Goal: Transaction & Acquisition: Purchase product/service

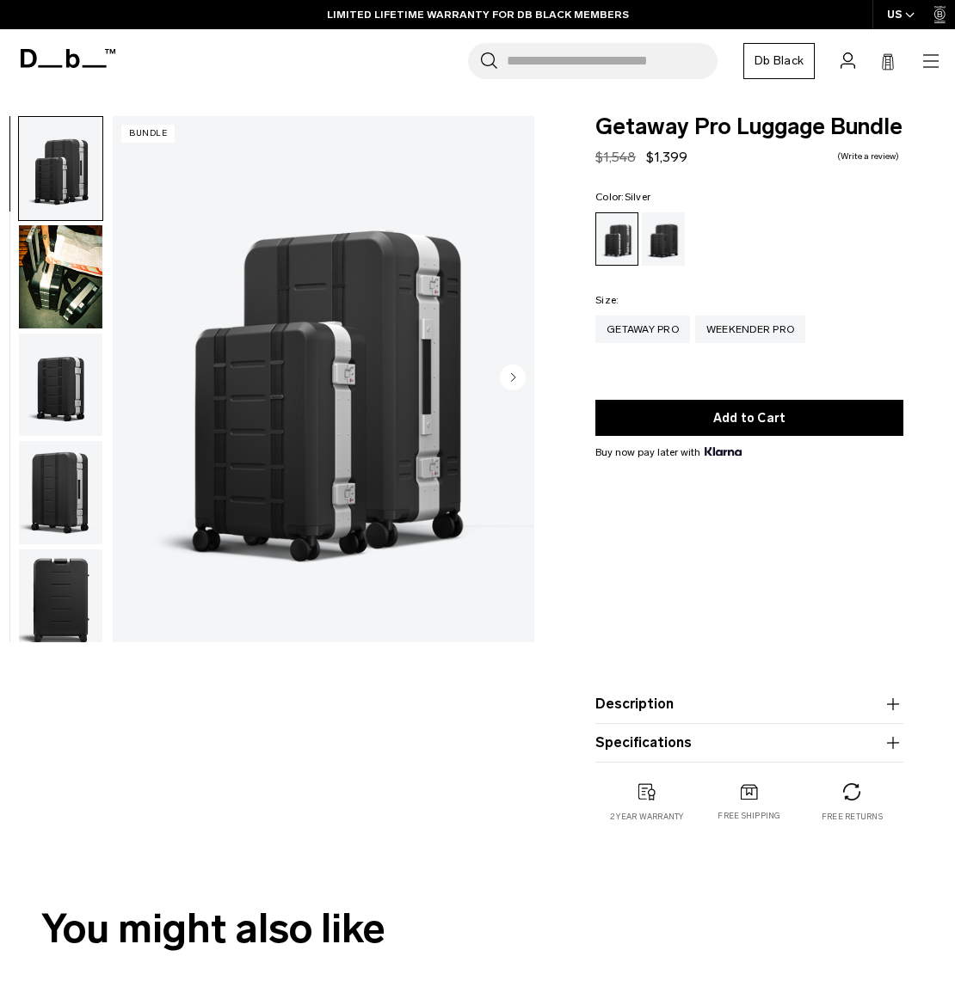
click at [734, 456] on img at bounding box center [722, 451] width 37 height 9
click at [747, 330] on div "Weekender Pro" at bounding box center [750, 330] width 110 height 28
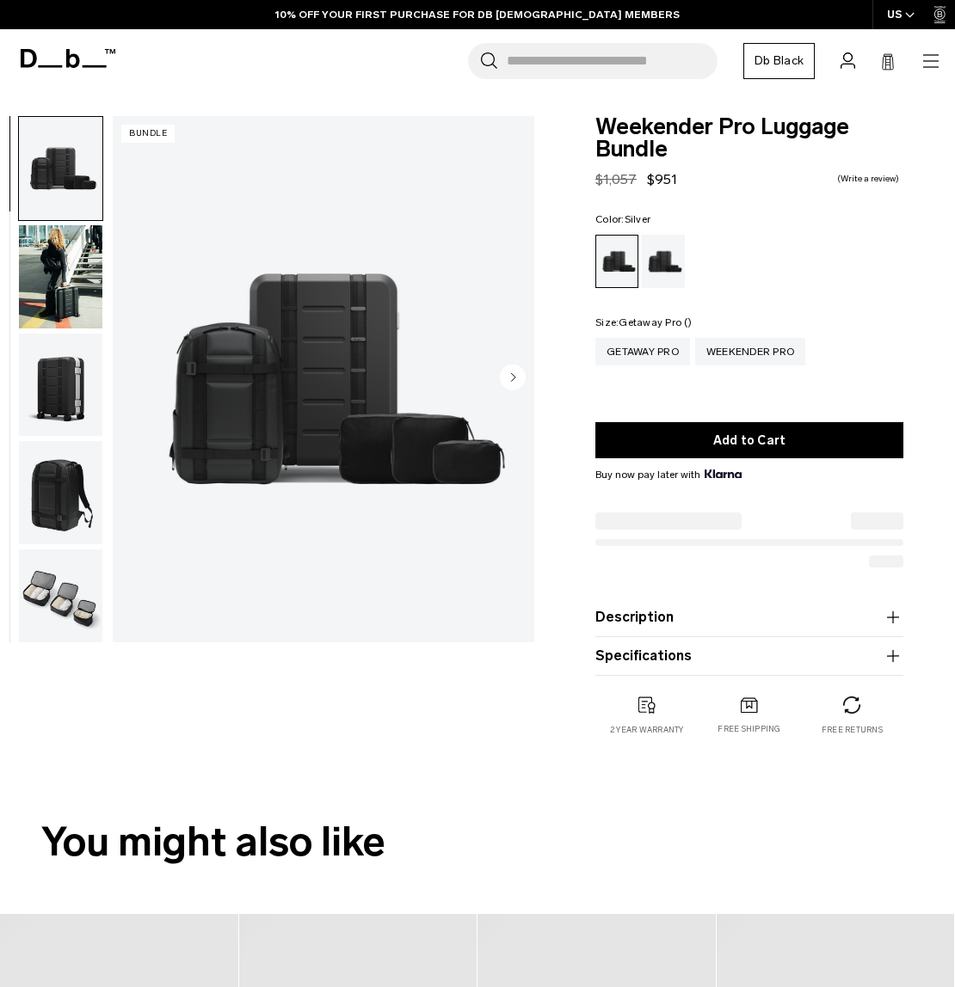
click at [651, 352] on div "Getaway Pro" at bounding box center [642, 352] width 95 height 28
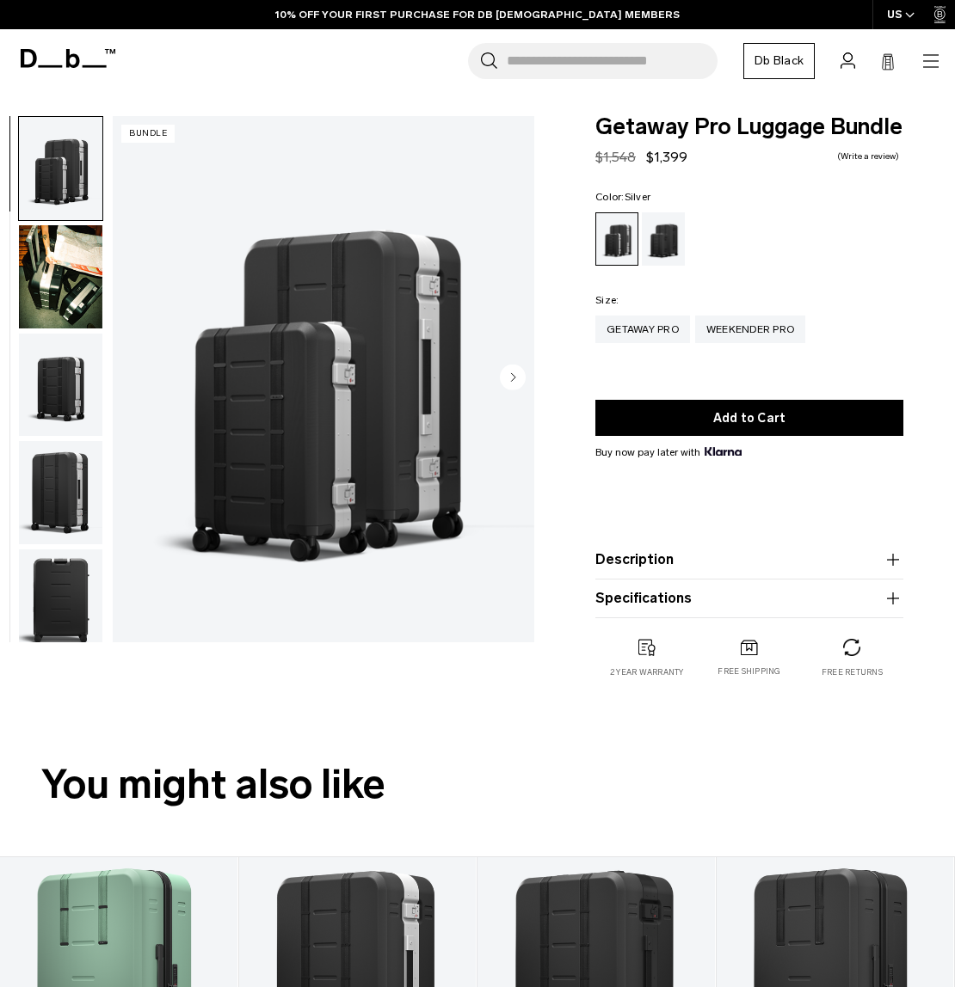
click at [505, 381] on circle "Next slide" at bounding box center [513, 378] width 26 height 26
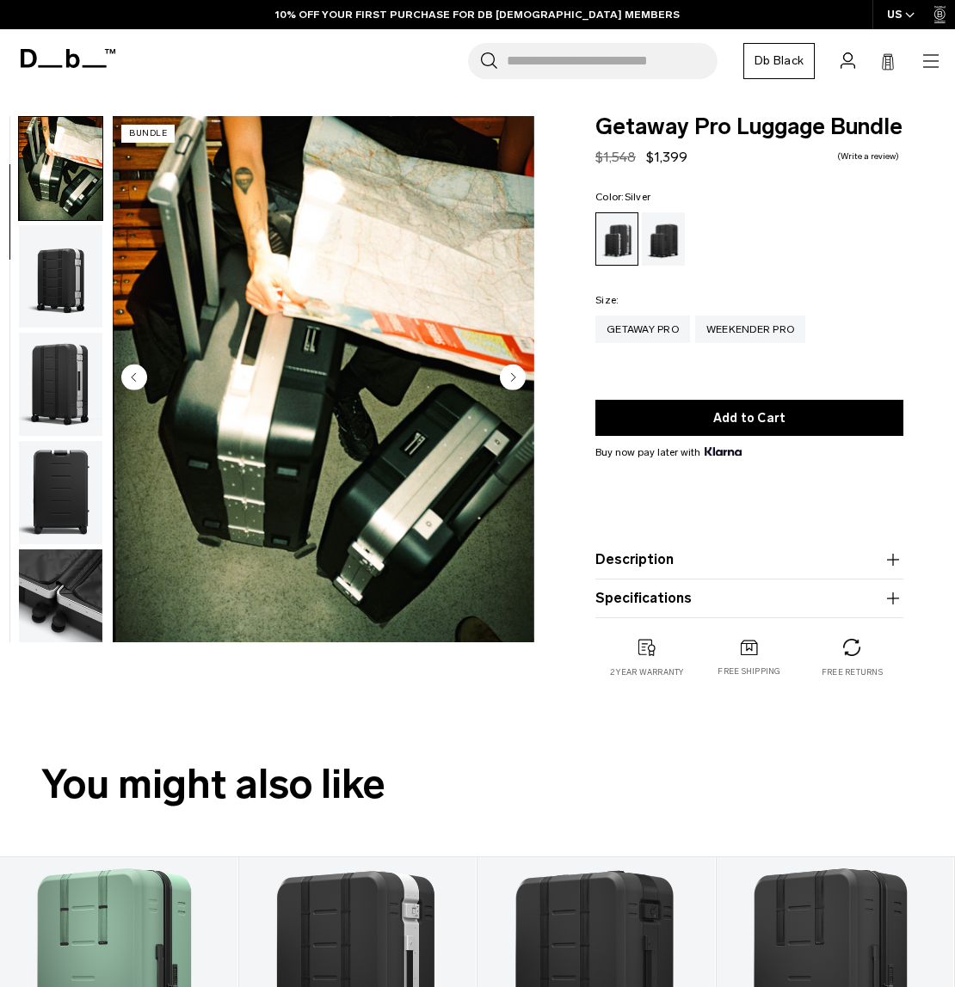
click at [505, 381] on circle "Next slide" at bounding box center [513, 378] width 26 height 26
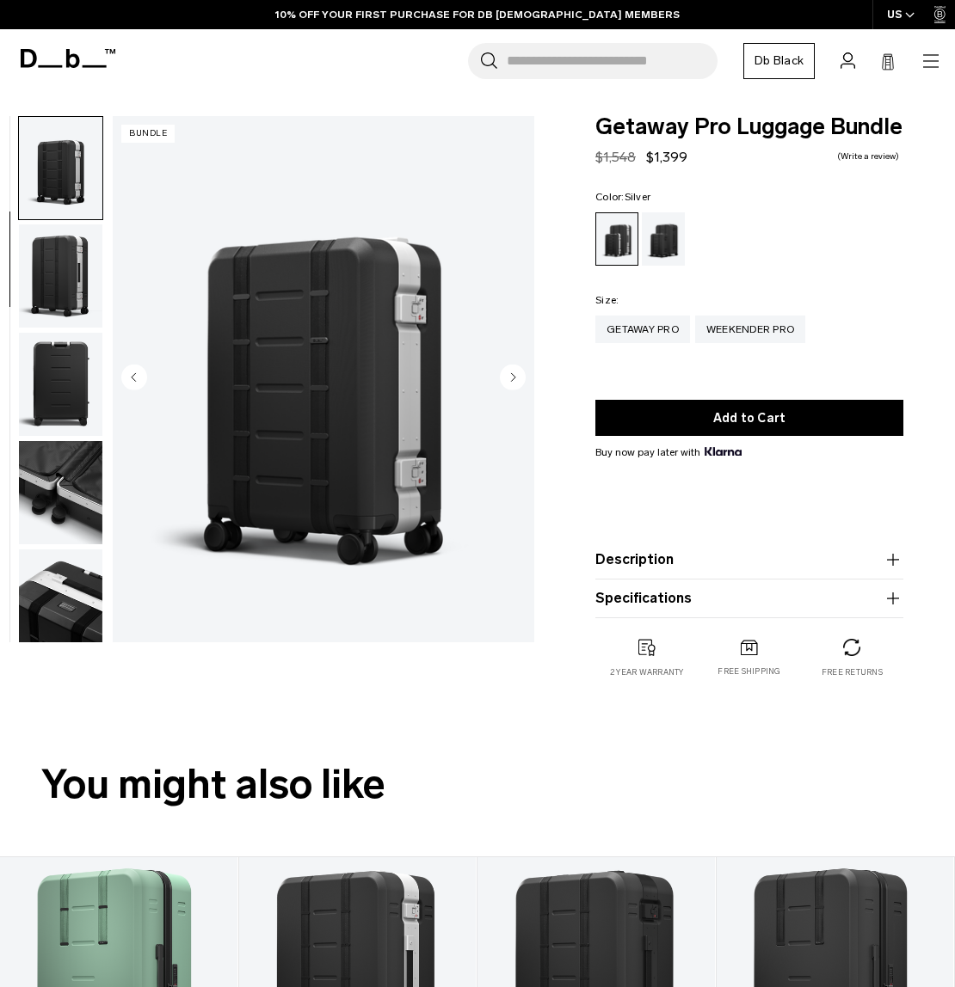
click at [505, 381] on circle "Next slide" at bounding box center [513, 378] width 26 height 26
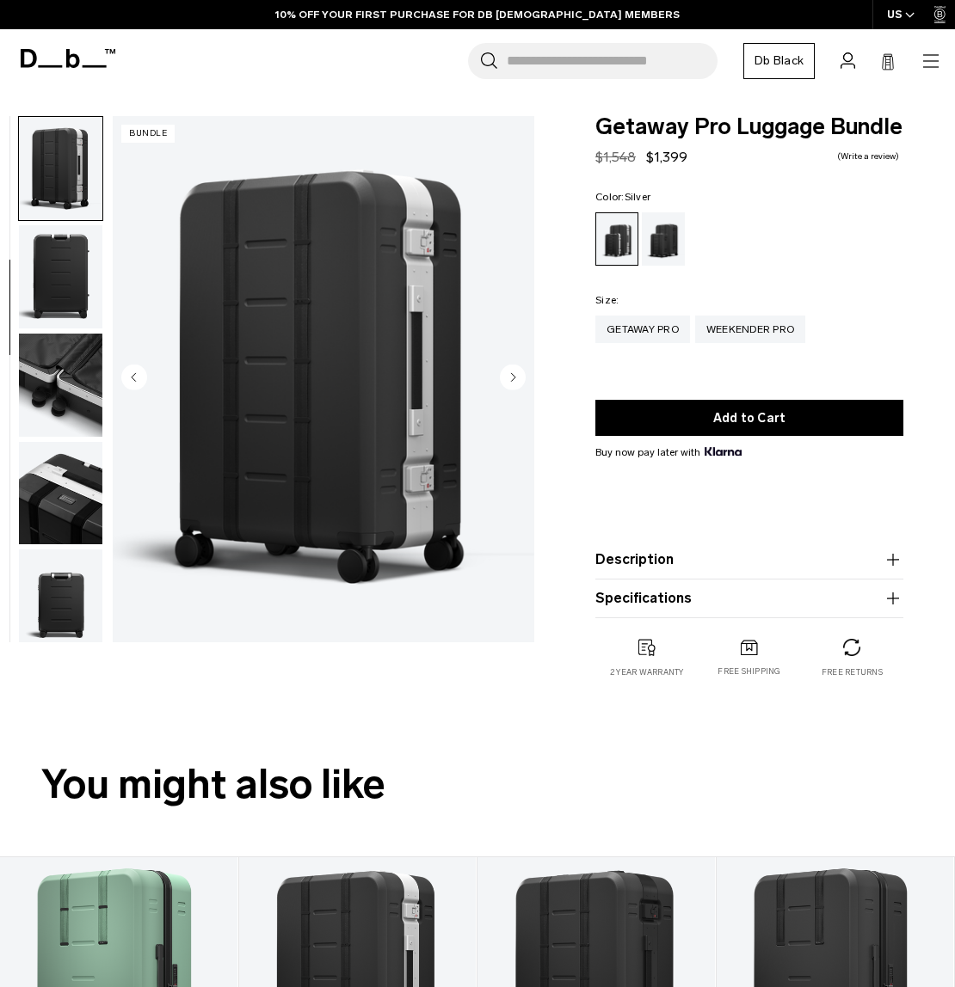
click at [505, 381] on circle "Next slide" at bounding box center [513, 378] width 26 height 26
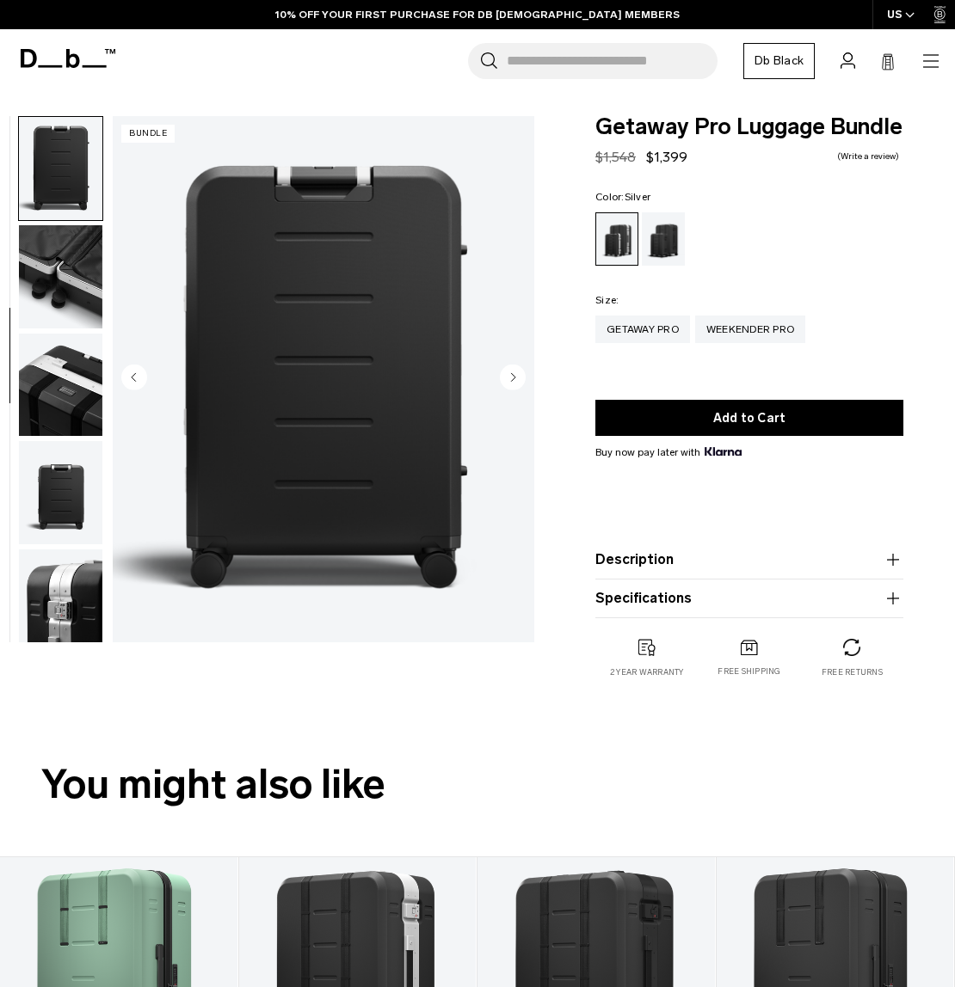
click at [505, 381] on circle "Next slide" at bounding box center [513, 378] width 26 height 26
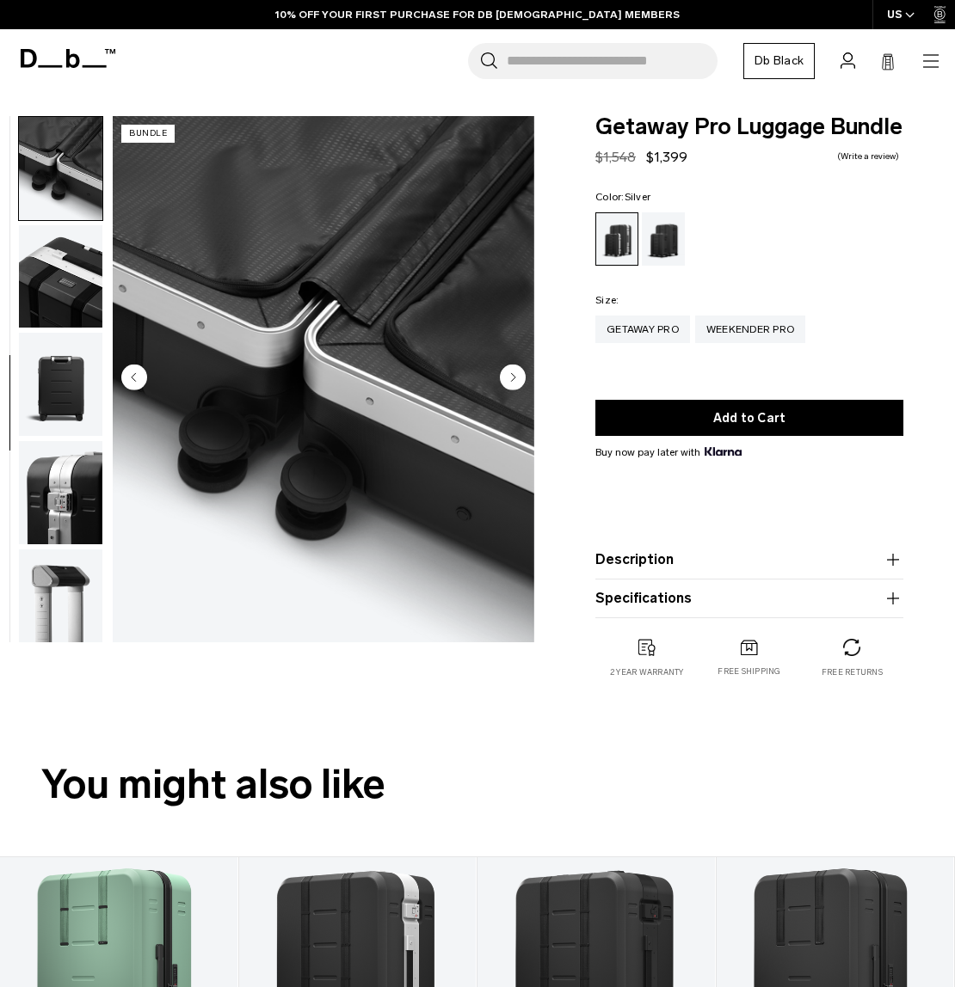
click at [505, 381] on circle "Next slide" at bounding box center [513, 378] width 26 height 26
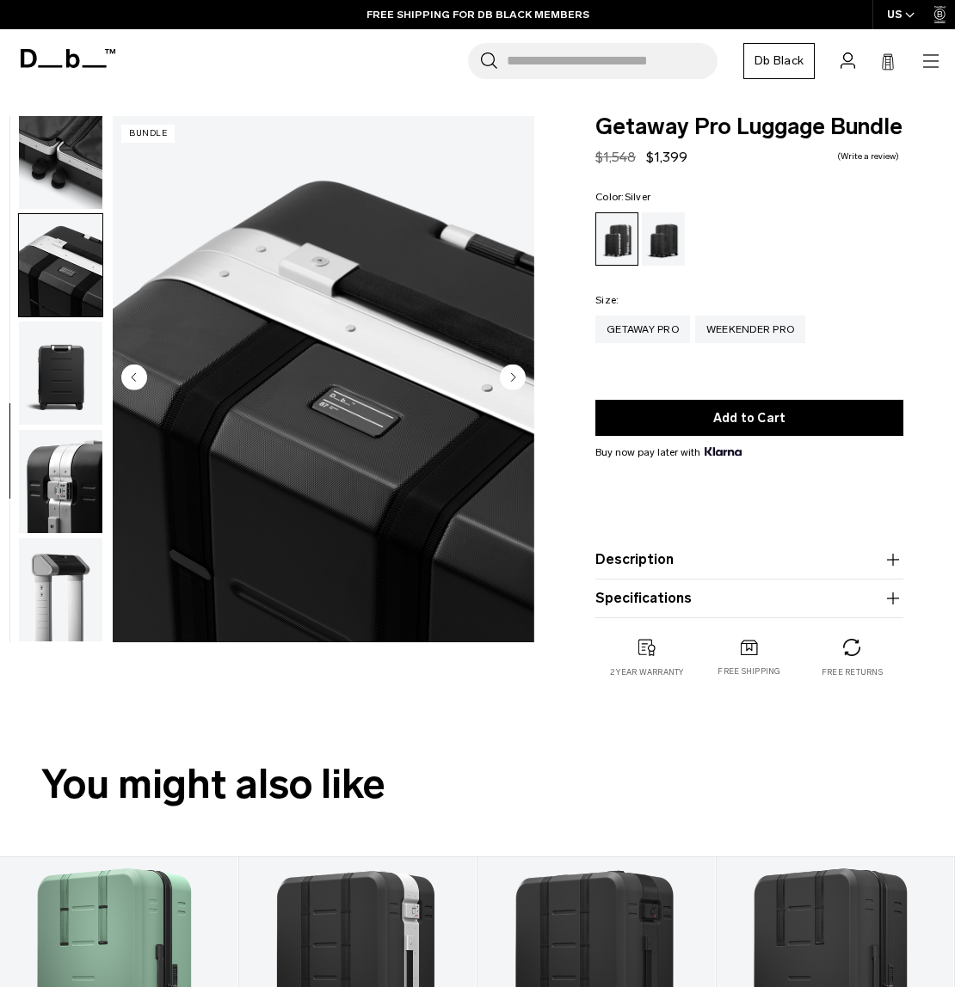
click at [505, 380] on circle "Next slide" at bounding box center [513, 378] width 26 height 26
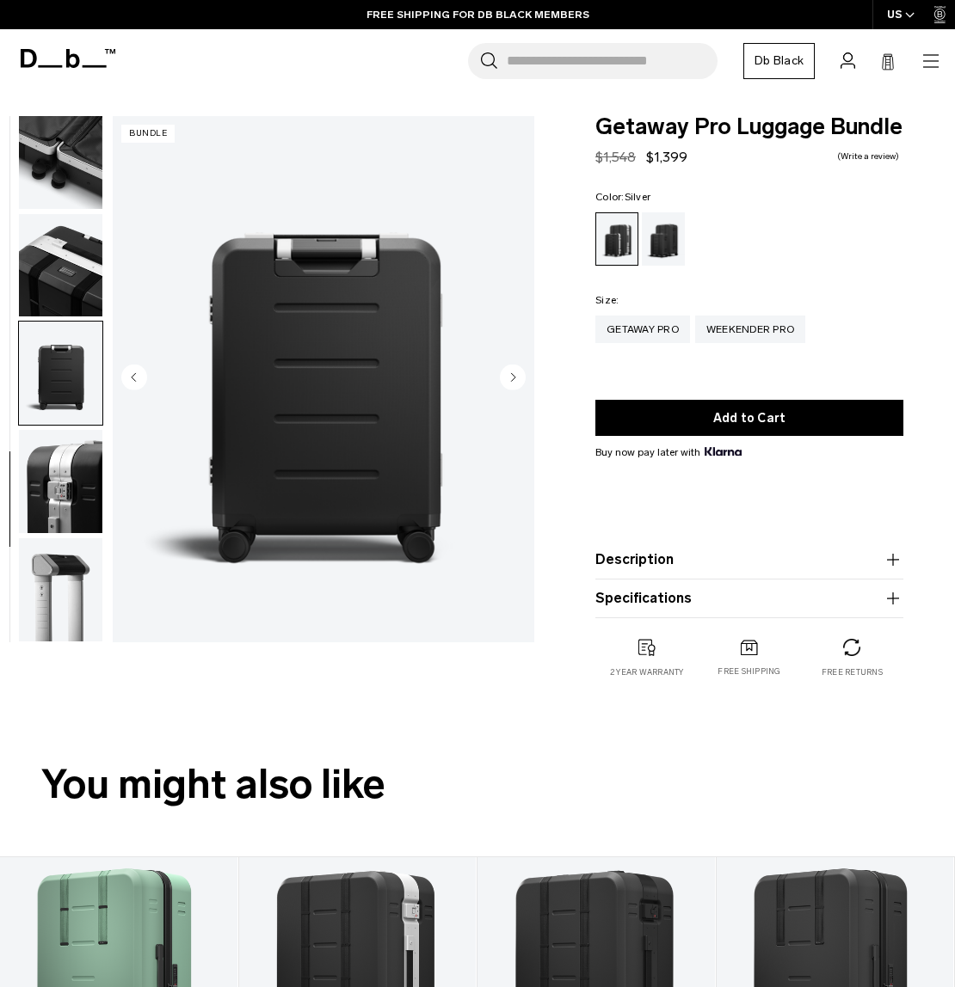
click at [505, 380] on circle "Next slide" at bounding box center [513, 378] width 26 height 26
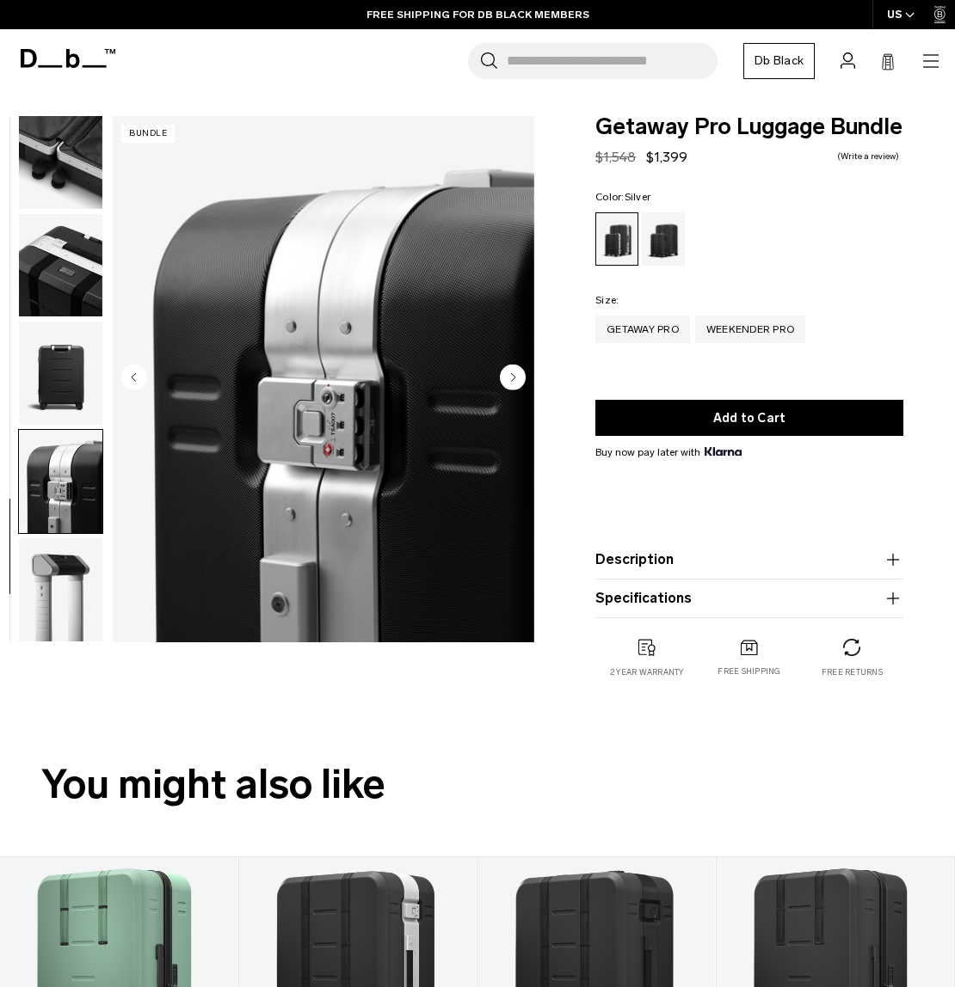
click at [505, 380] on circle "Next slide" at bounding box center [513, 378] width 26 height 26
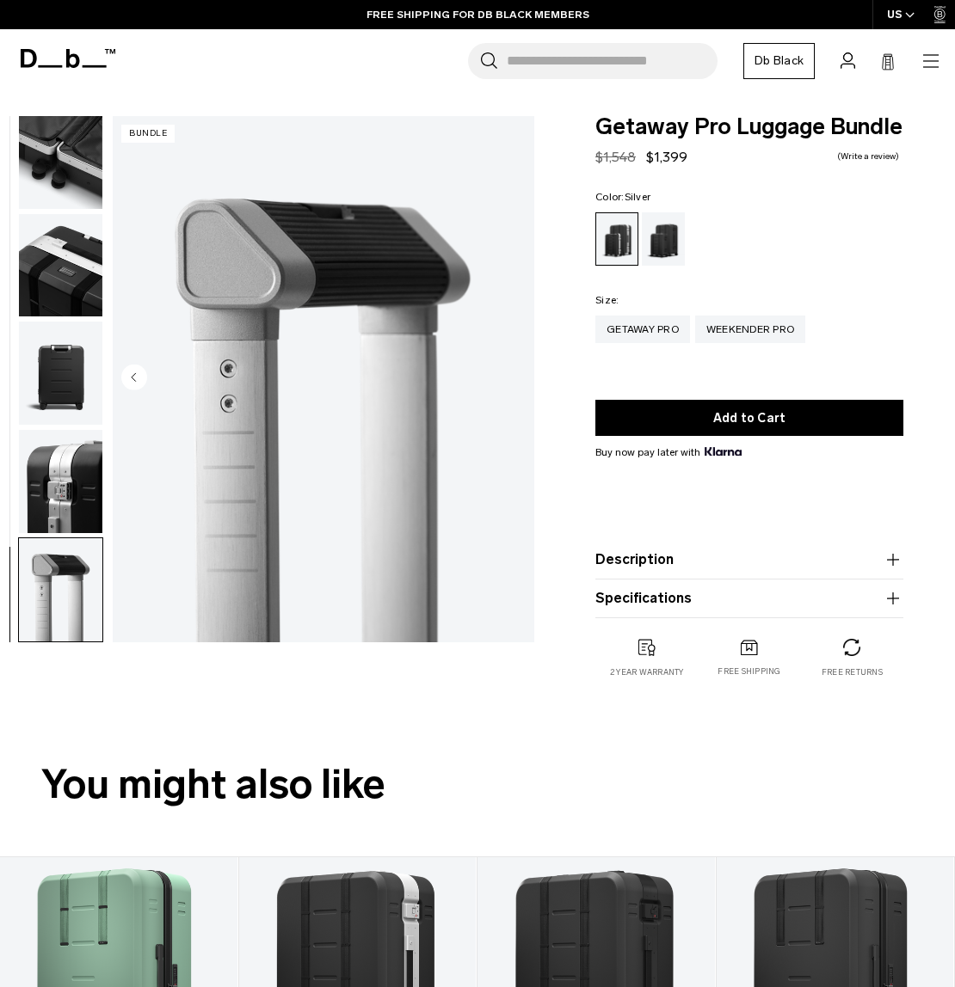
click at [505, 380] on img "10 / 10" at bounding box center [323, 379] width 421 height 526
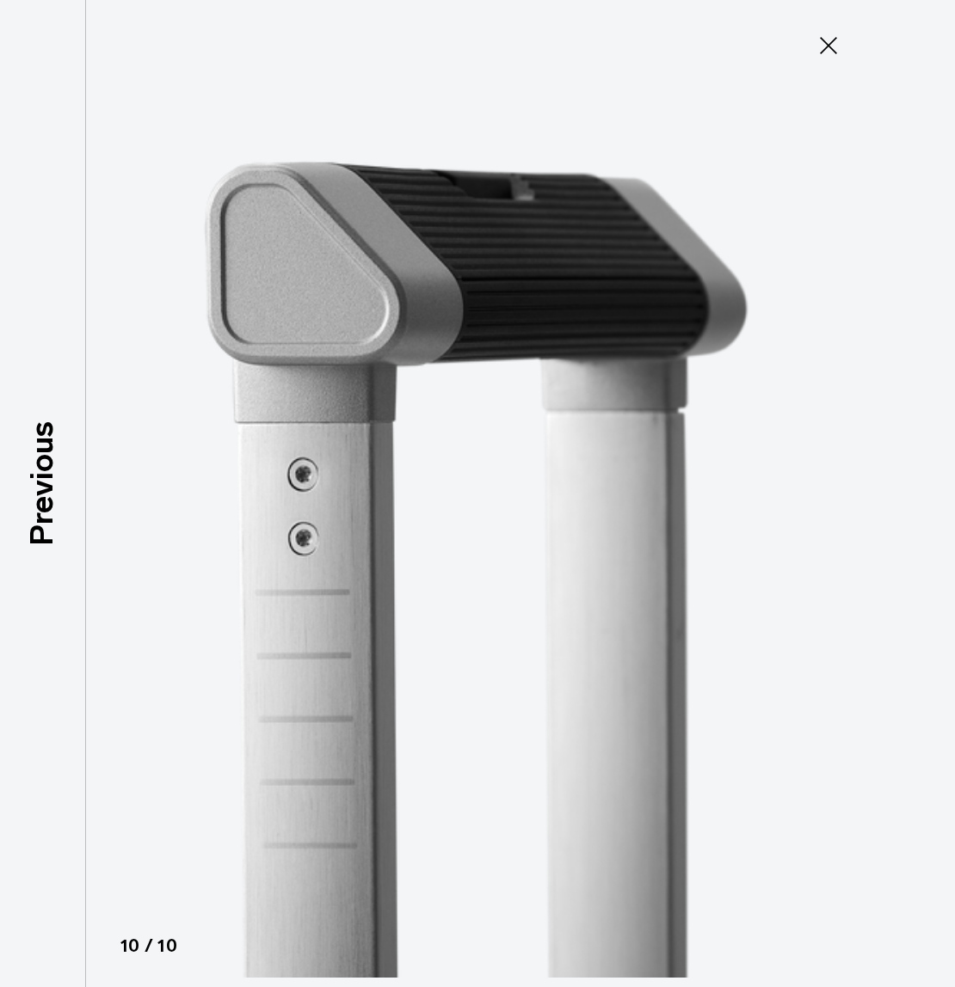
click at [505, 380] on img at bounding box center [477, 493] width 774 height 987
click at [831, 41] on icon at bounding box center [828, 46] width 28 height 28
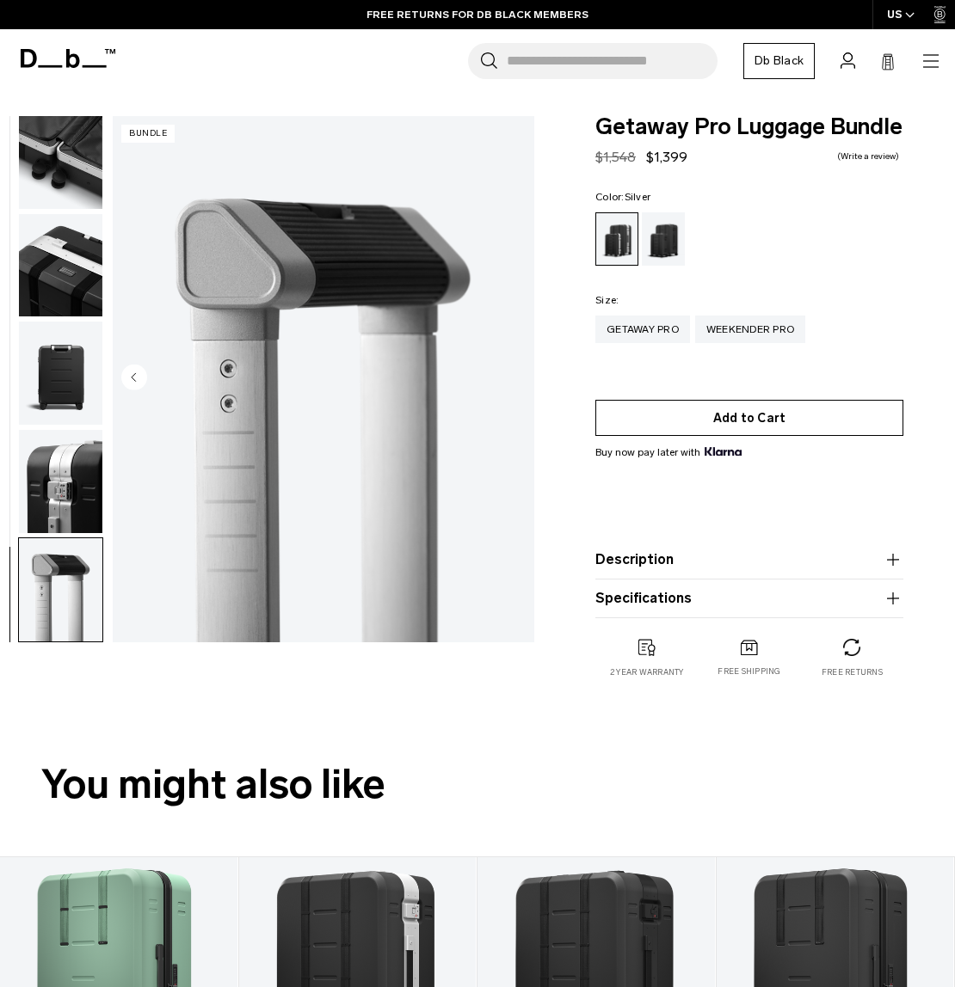
click at [758, 424] on button "Add to Cart" at bounding box center [749, 418] width 308 height 36
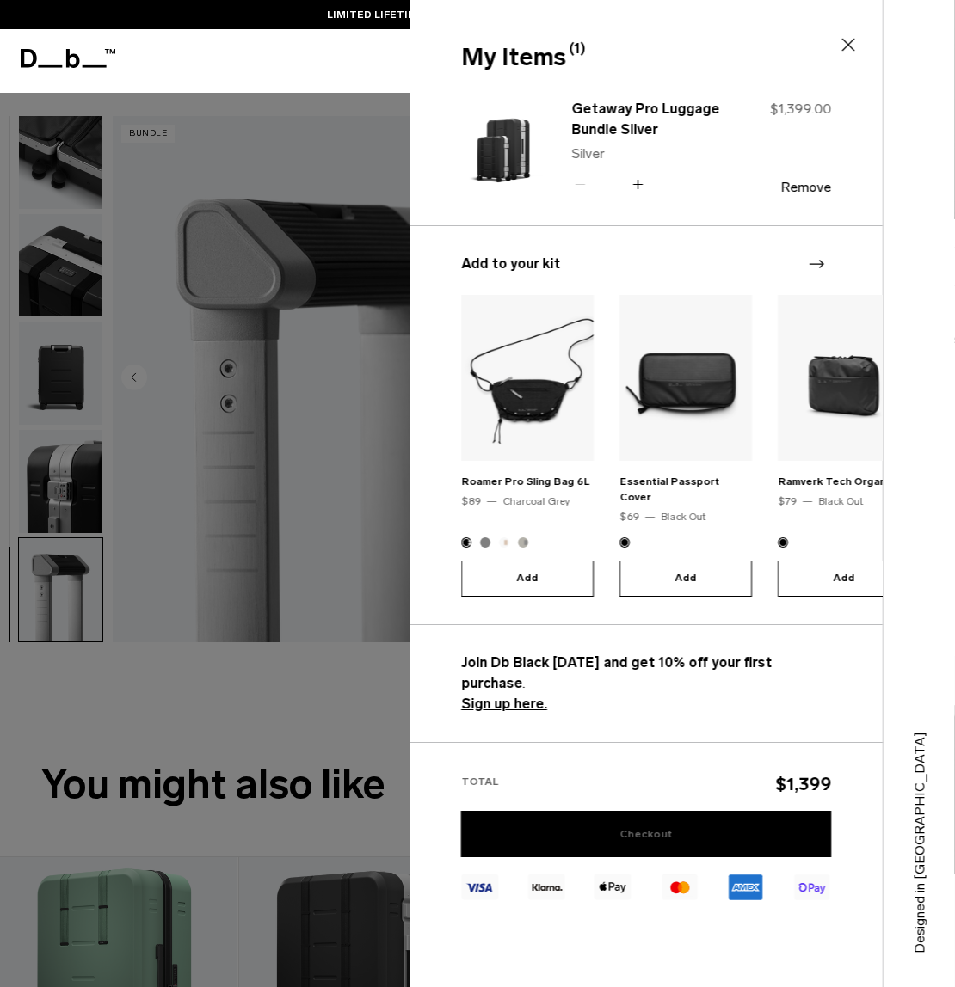
click at [667, 811] on link "Checkout" at bounding box center [646, 834] width 370 height 46
